Goal: Task Accomplishment & Management: Manage account settings

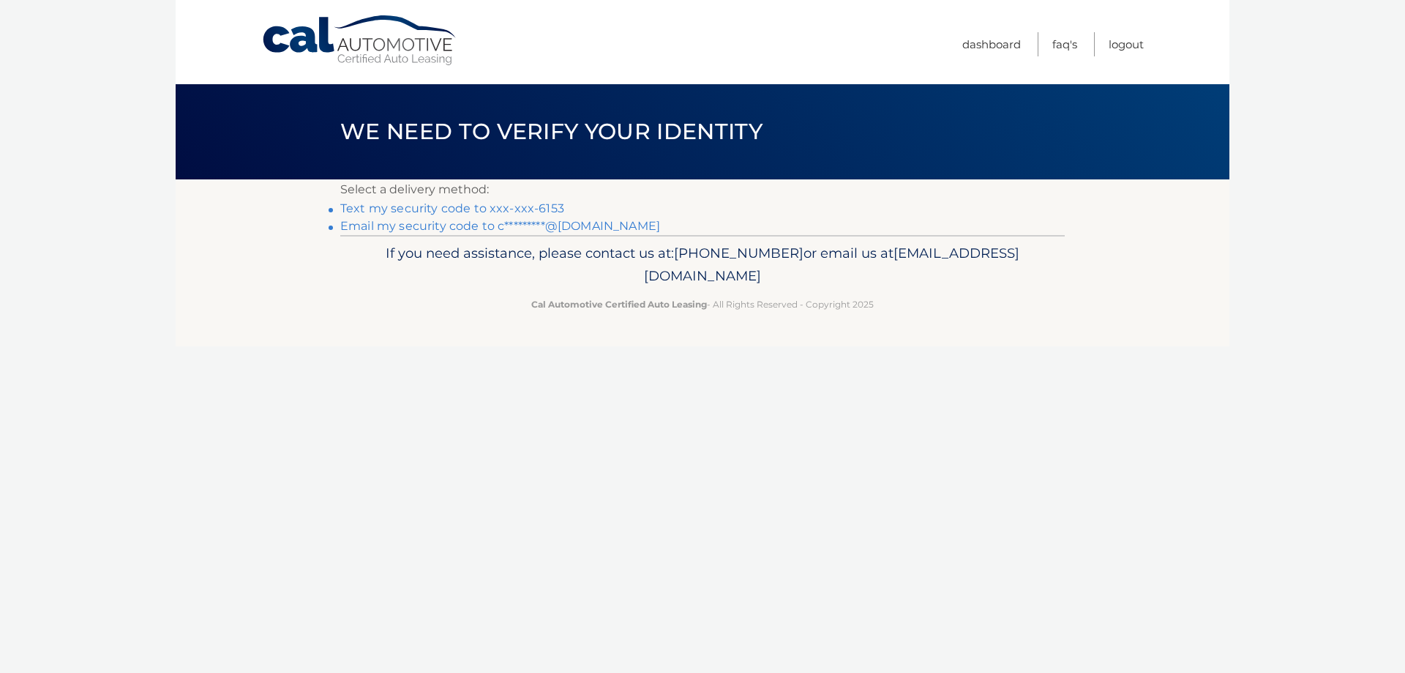
click at [546, 206] on link "Text my security code to xxx-xxx-6153" at bounding box center [452, 208] width 224 height 14
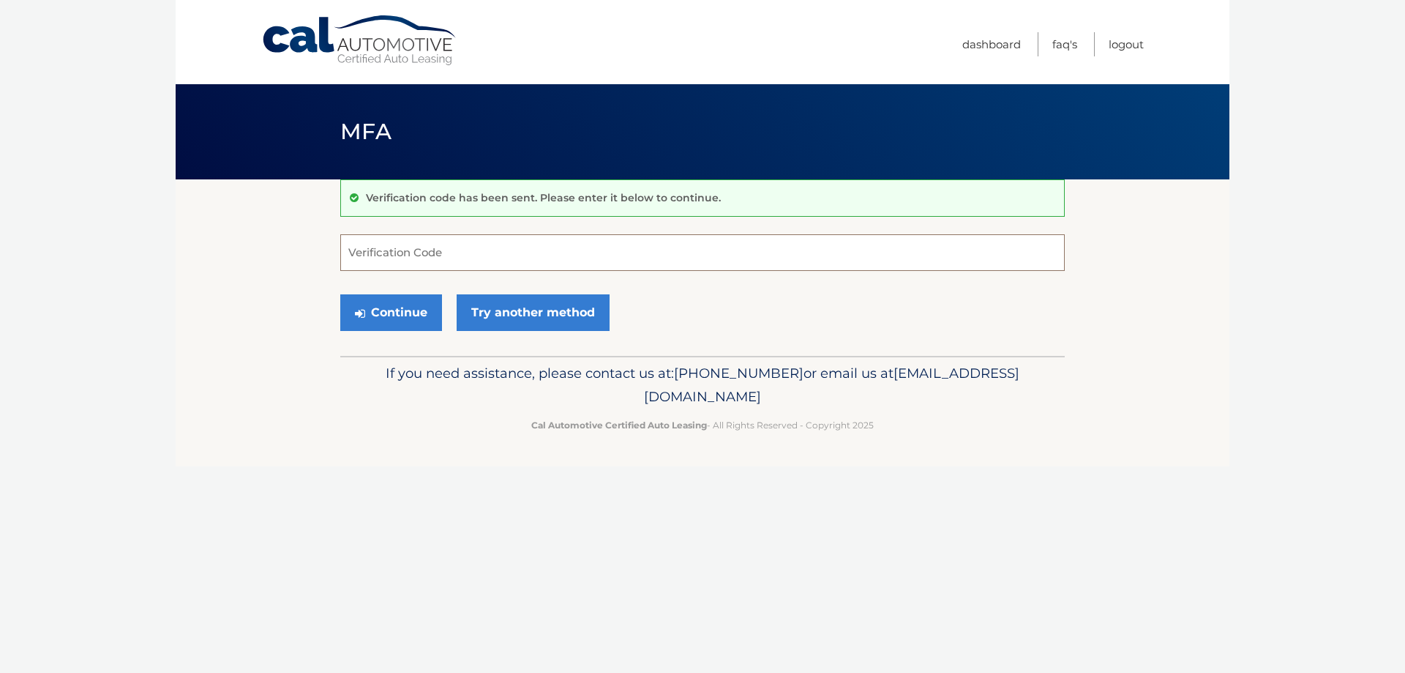
click at [408, 257] on input "Verification Code" at bounding box center [702, 252] width 724 height 37
type input "817464"
click at [409, 318] on button "Continue" at bounding box center [391, 312] width 102 height 37
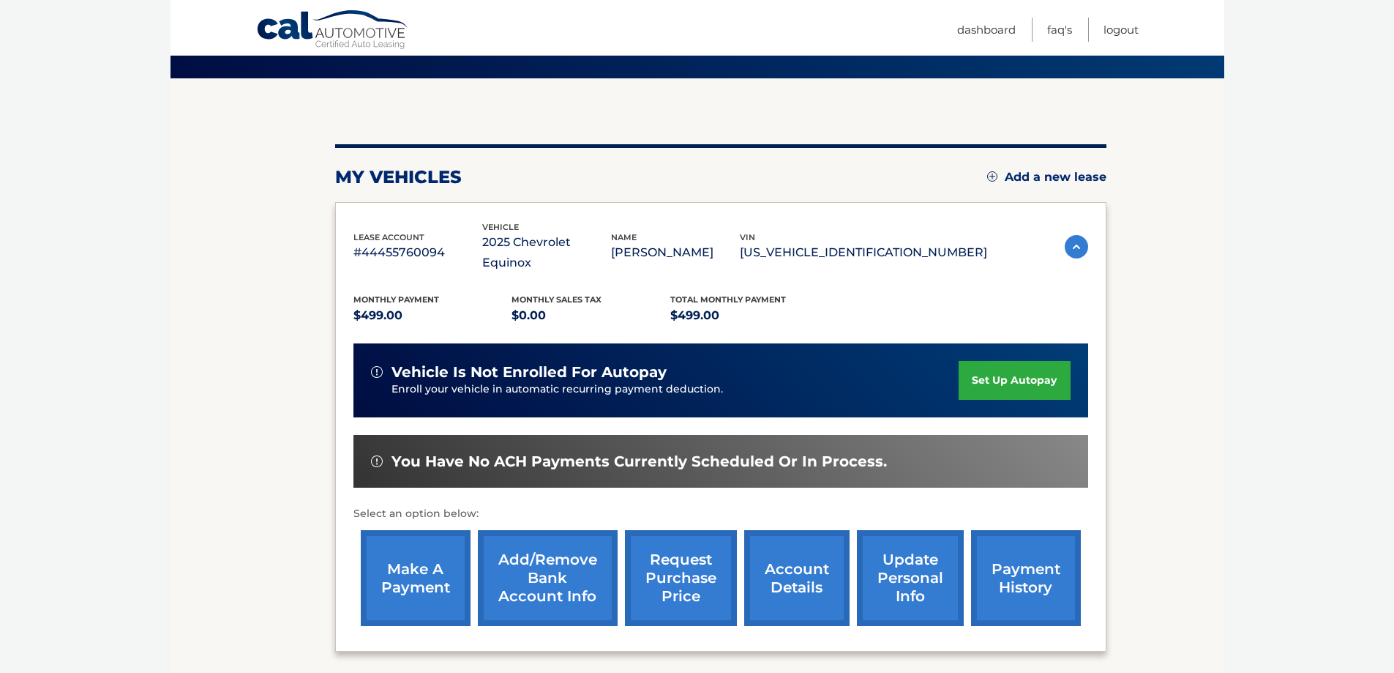
scroll to position [146, 0]
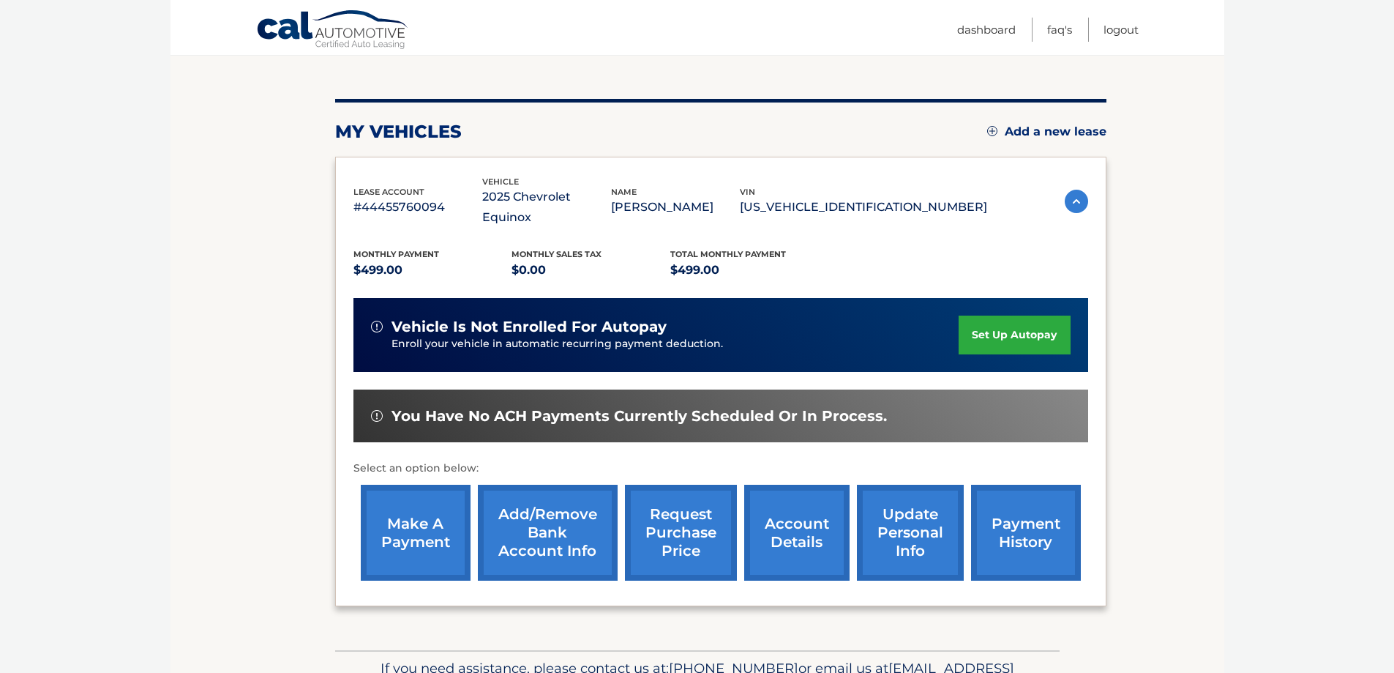
click at [394, 498] on link "make a payment" at bounding box center [416, 532] width 110 height 96
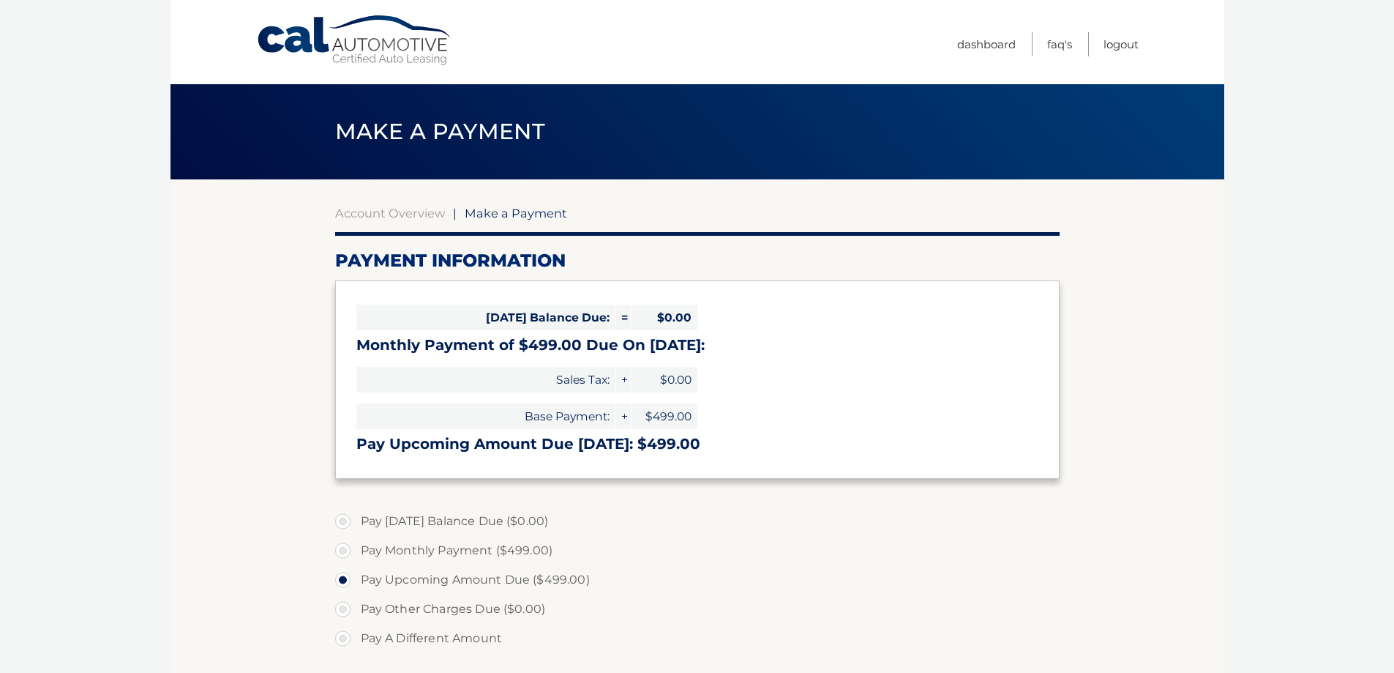
select select "NWRjNjQwYTgtNDYzZC00MTI0LTg1ZTItMDdjZjM4OGNmYWEy"
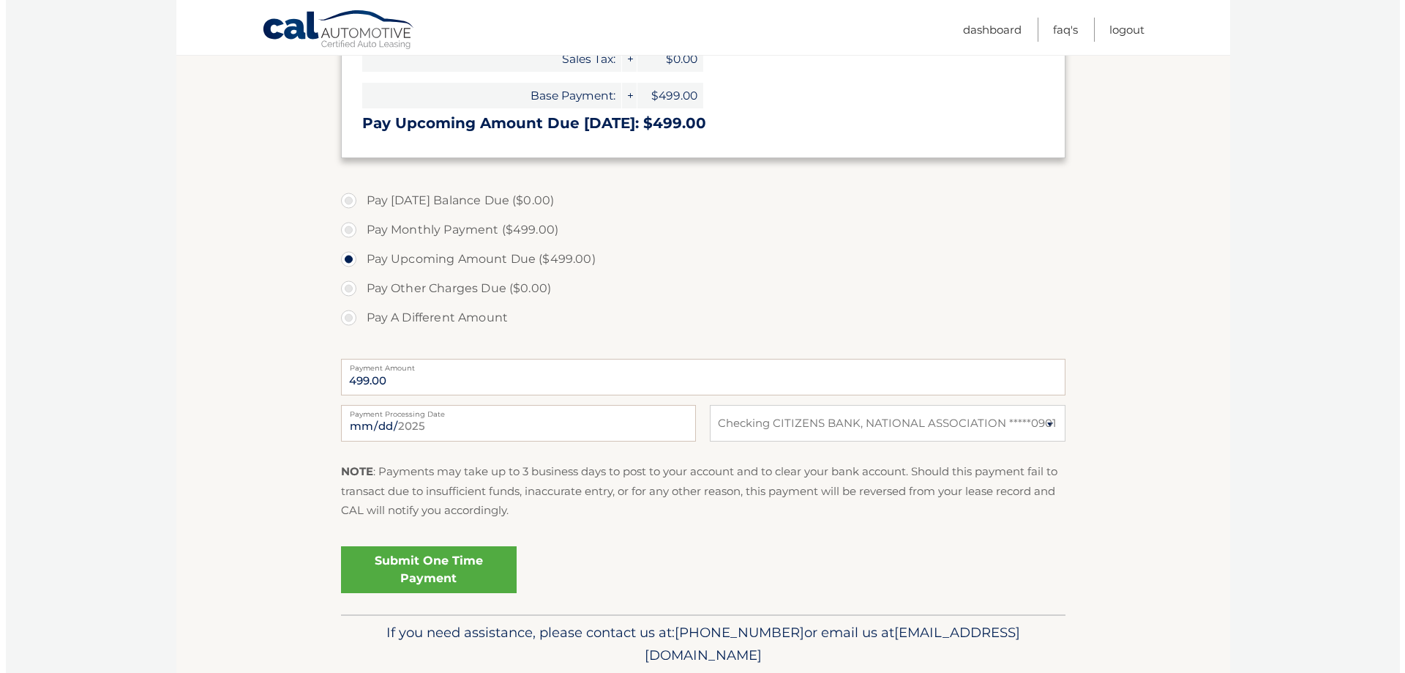
scroll to position [373, 0]
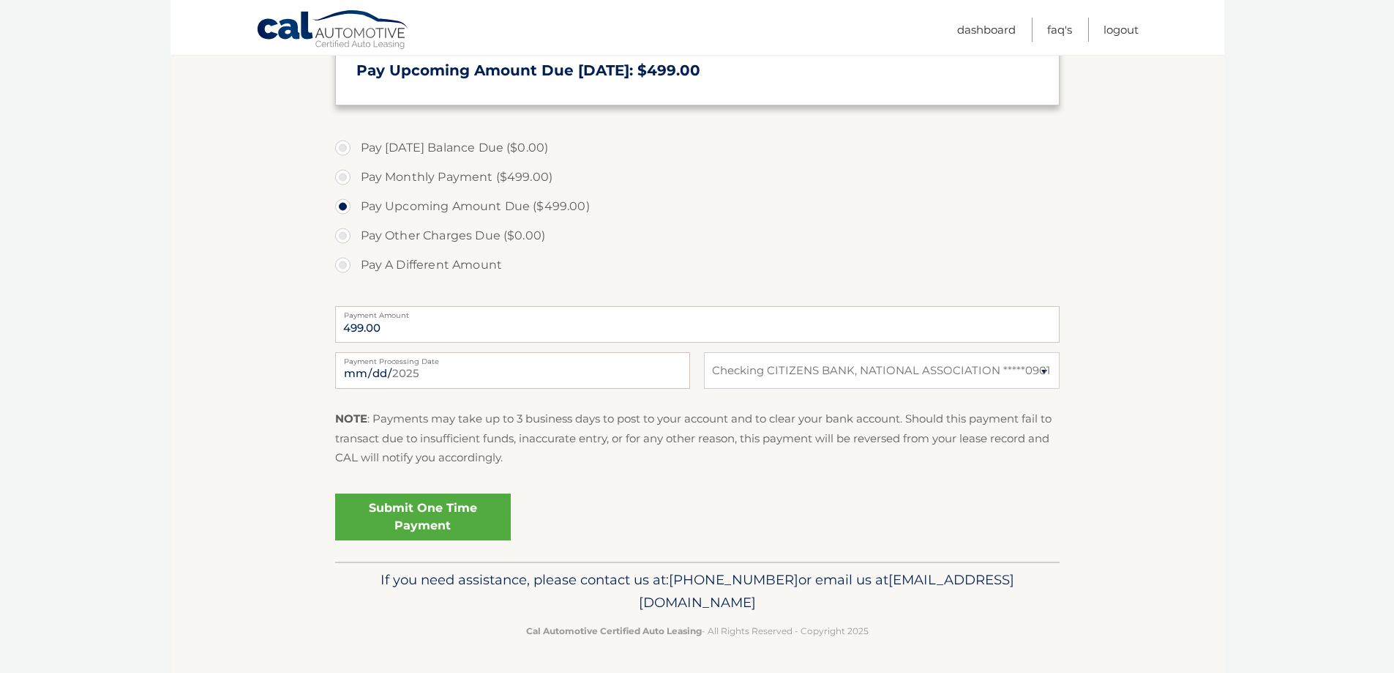
click at [459, 521] on link "Submit One Time Payment" at bounding box center [423, 516] width 176 height 47
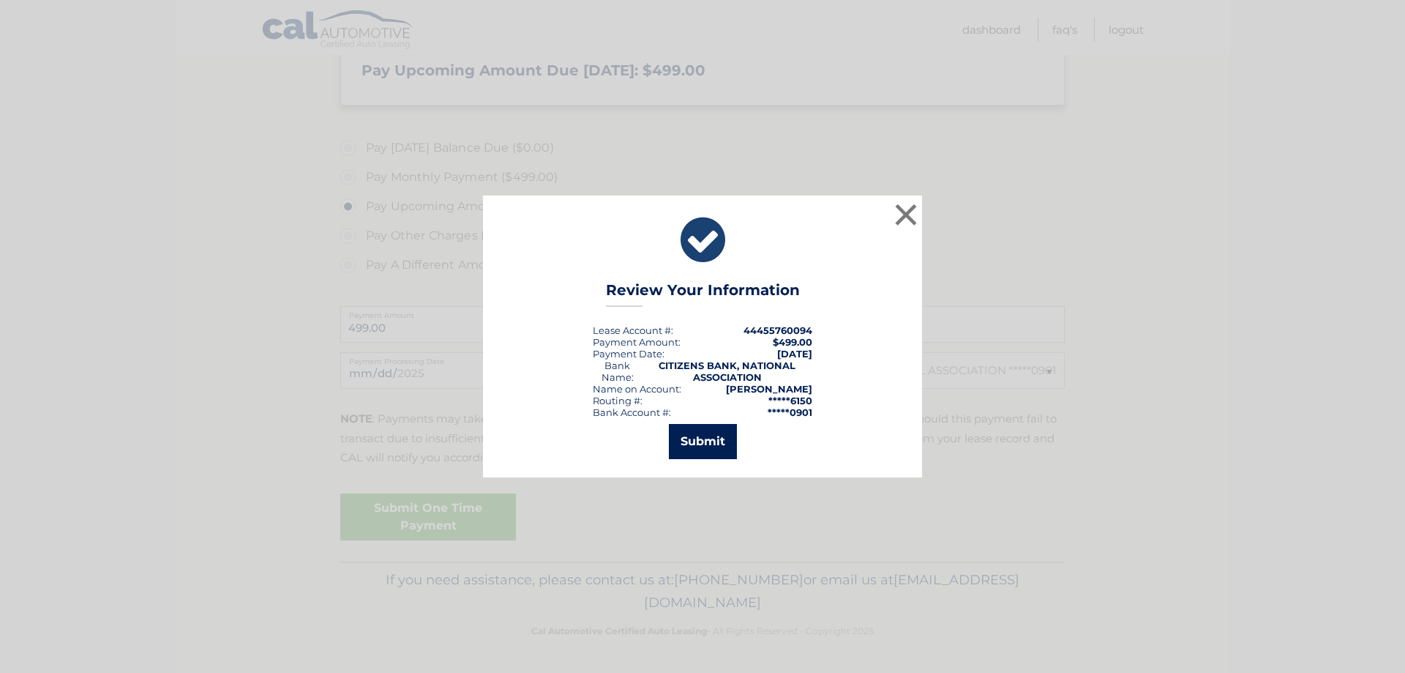
click at [711, 438] on button "Submit" at bounding box center [703, 441] width 68 height 35
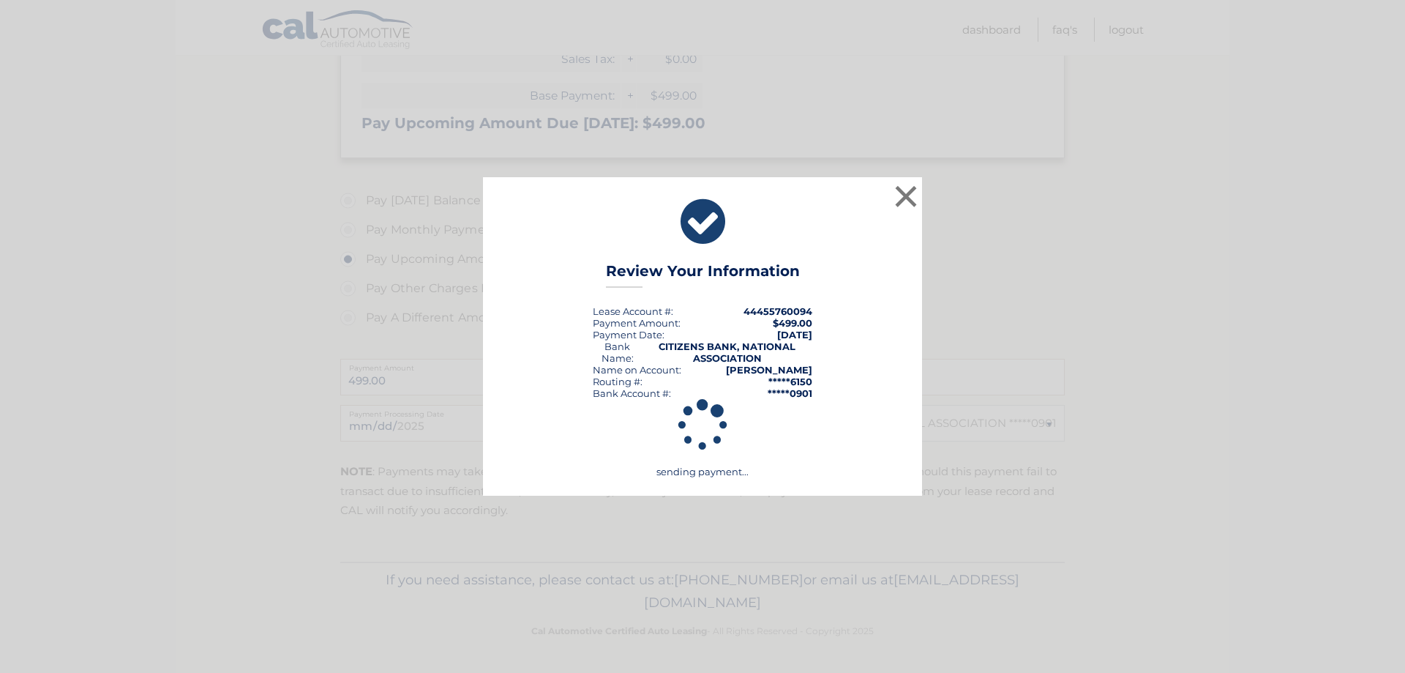
scroll to position [321, 0]
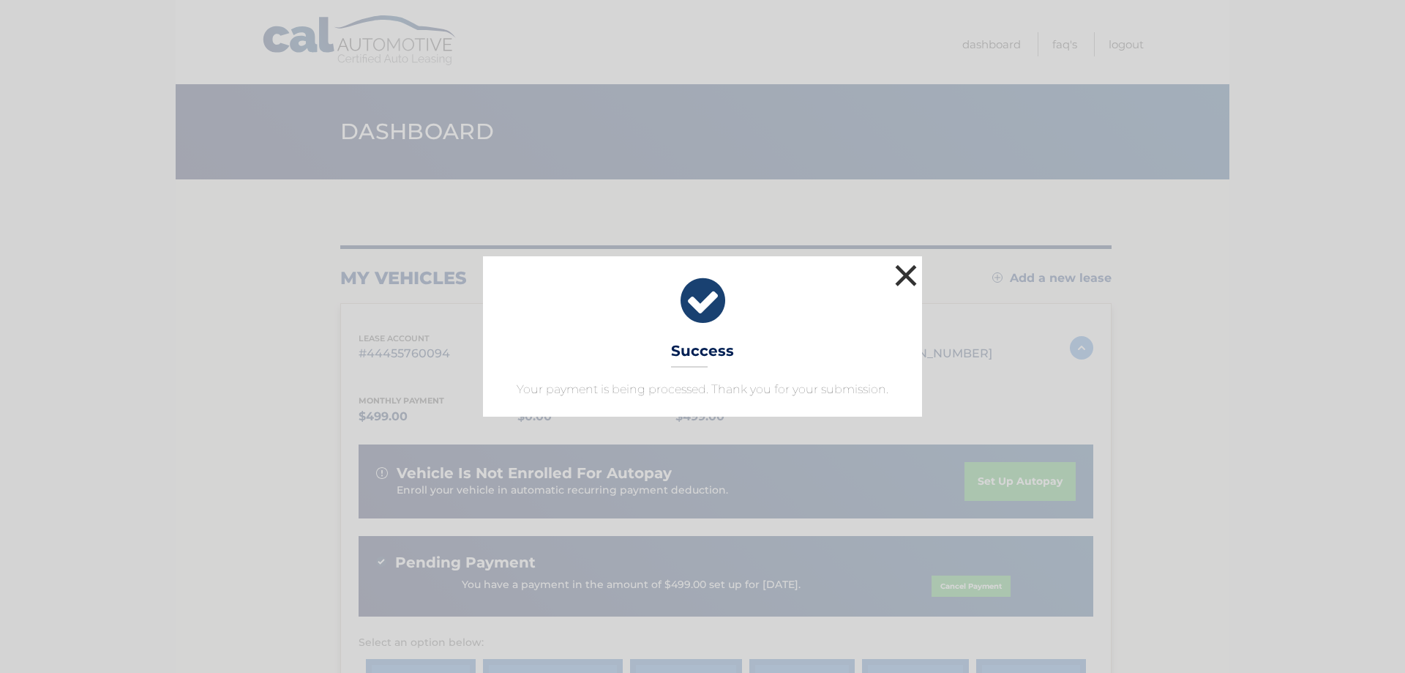
click at [909, 274] on button "×" at bounding box center [905, 275] width 29 height 29
